Goal: Navigation & Orientation: Find specific page/section

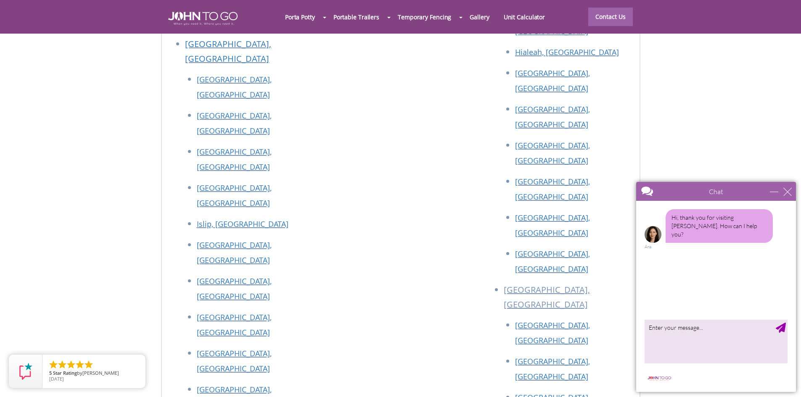
scroll to position [3776, 0]
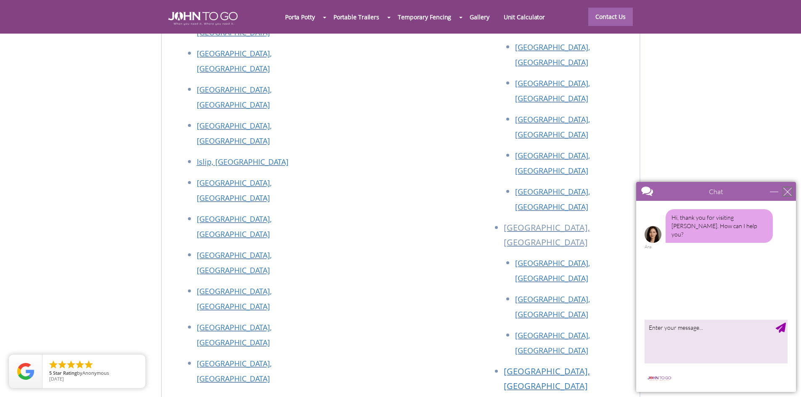
click at [789, 192] on div "close" at bounding box center [787, 191] width 8 height 8
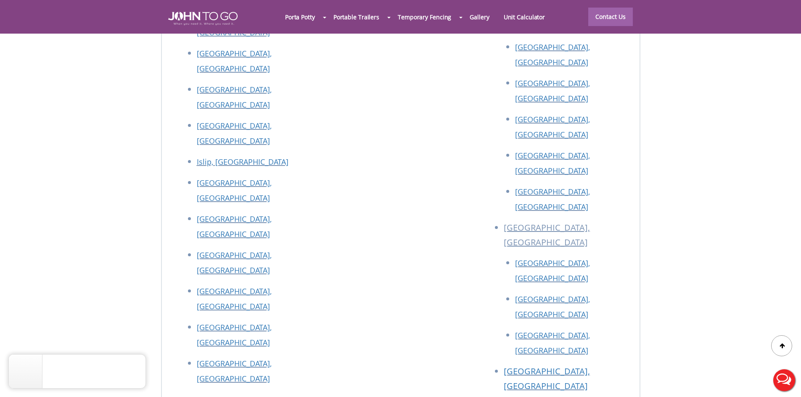
scroll to position [0, 0]
